Goal: Information Seeking & Learning: Learn about a topic

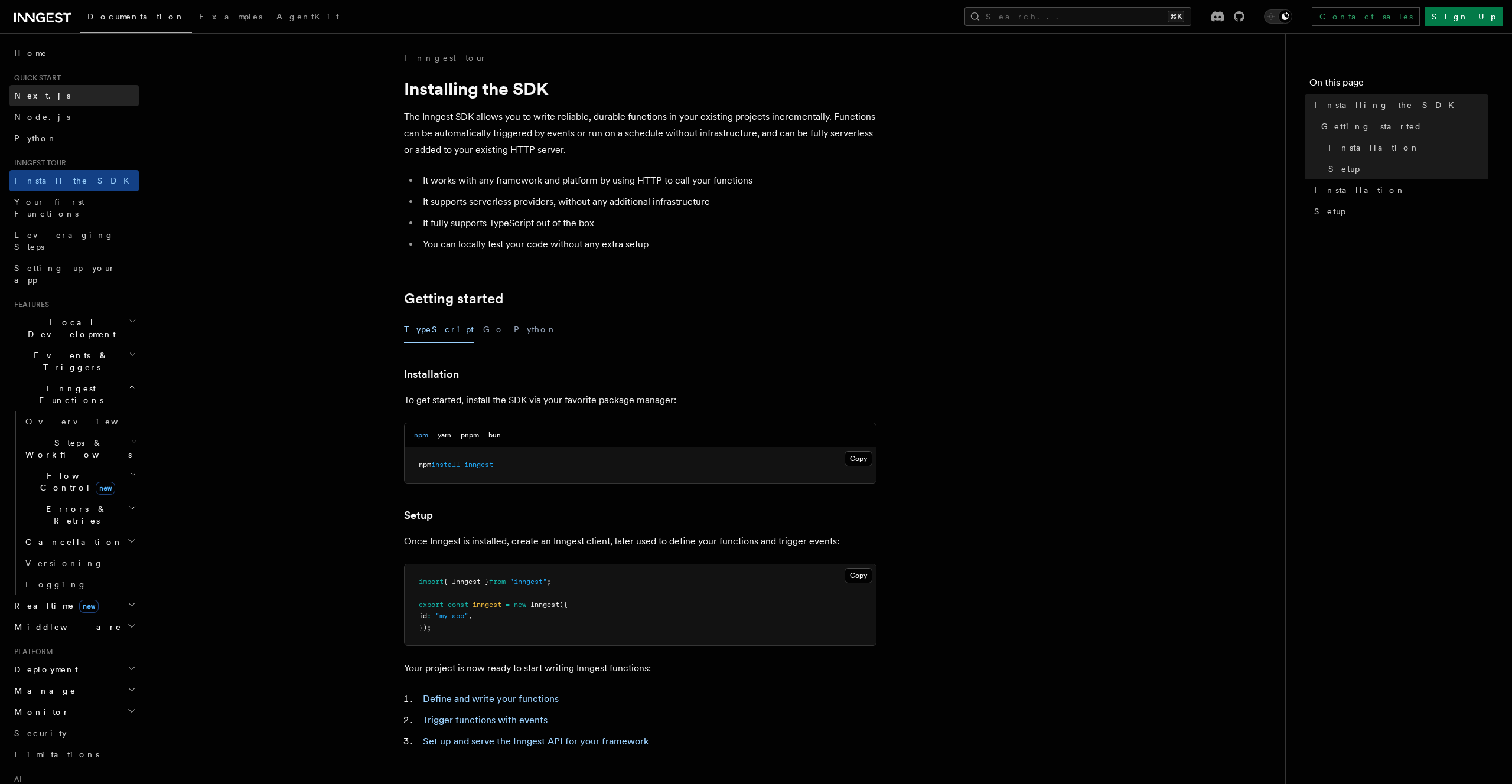
click at [57, 95] on link "Next.js" at bounding box center [74, 96] width 129 height 21
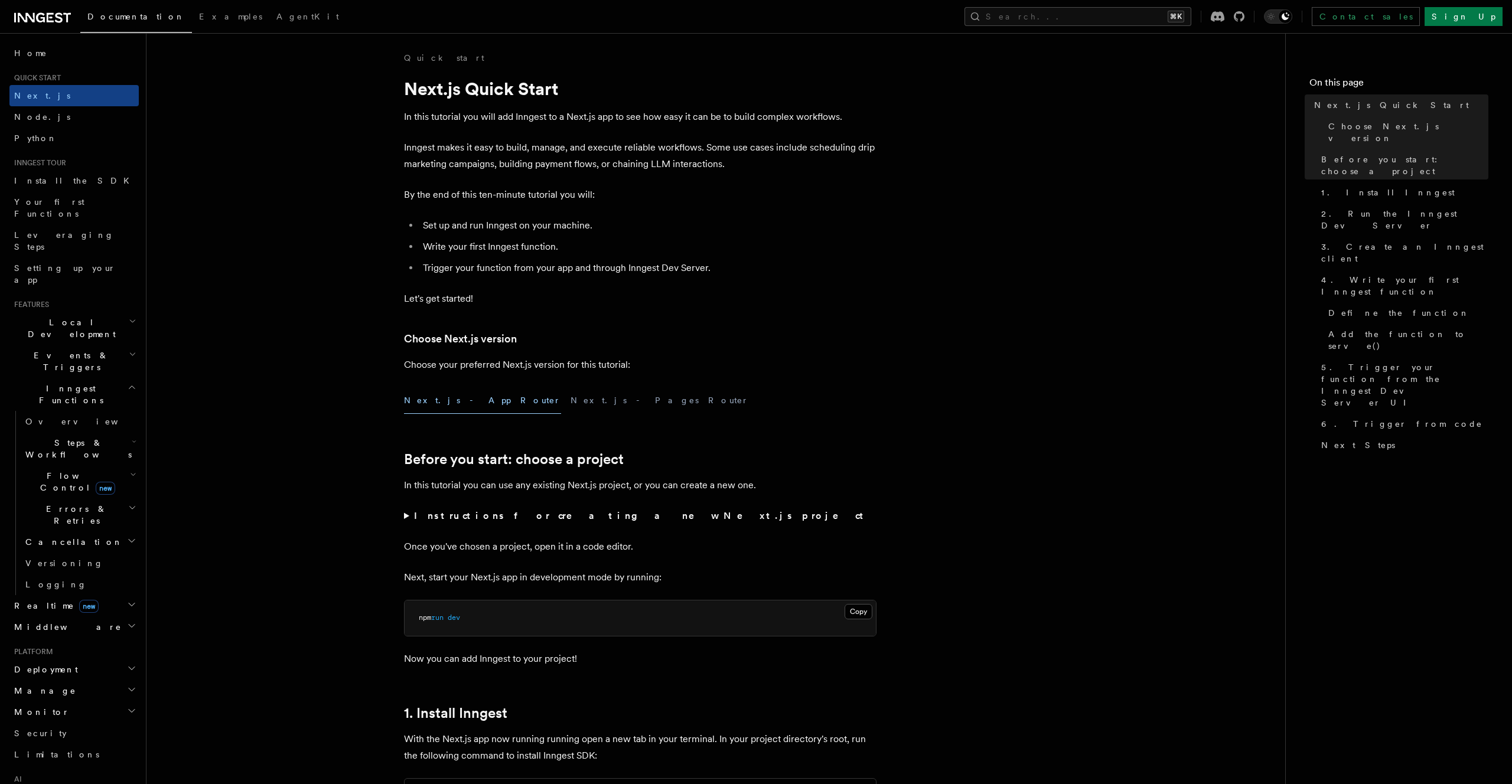
click at [45, 16] on icon at bounding box center [43, 18] width 57 height 14
